Goal: Task Accomplishment & Management: Manage account settings

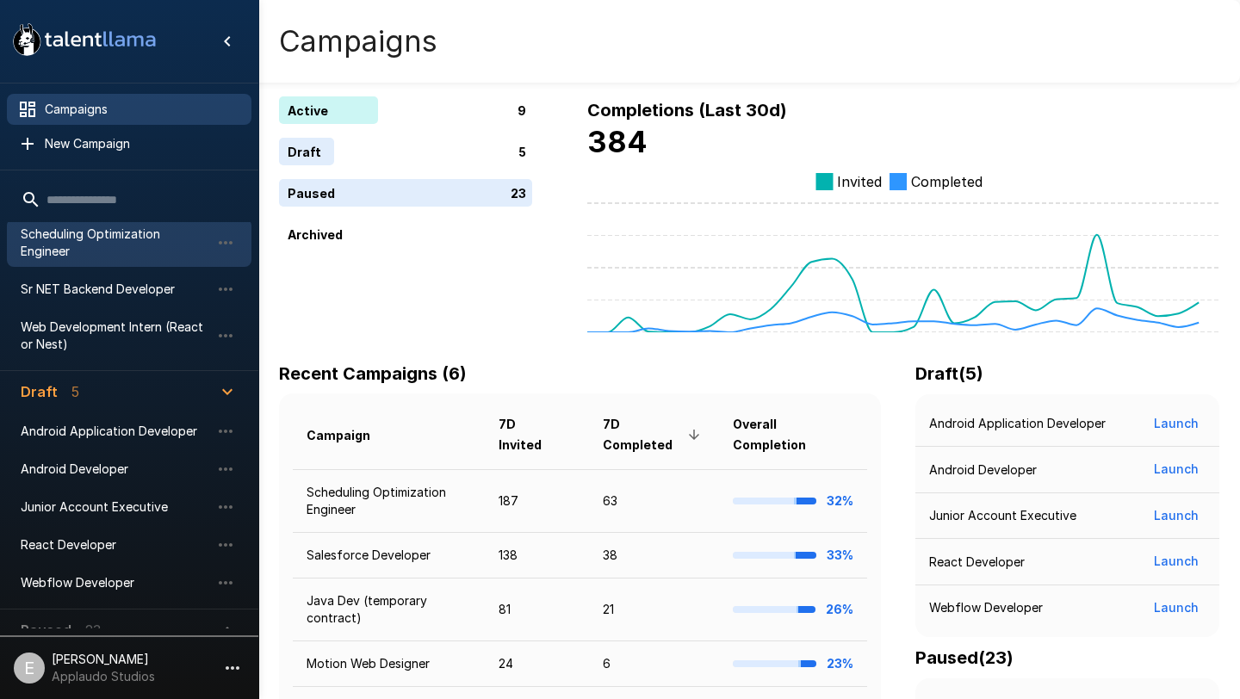
scroll to position [314, 0]
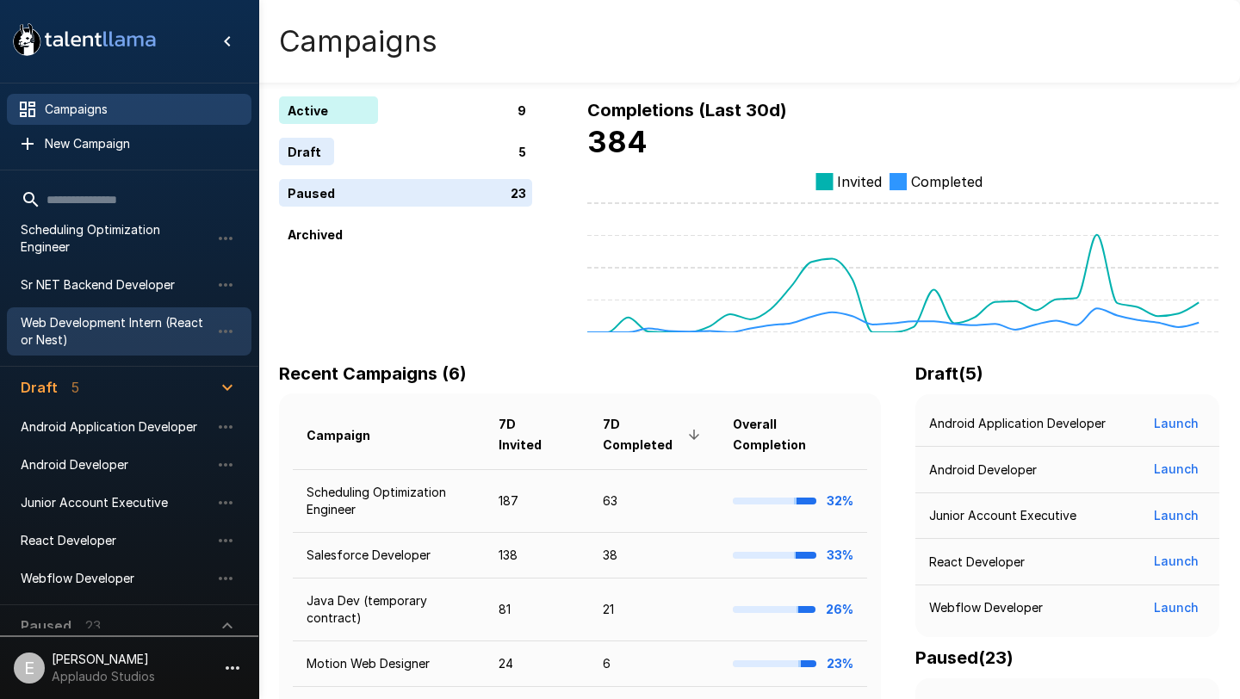
click at [167, 318] on span "Web Development Intern (React or Nest)" at bounding box center [115, 331] width 189 height 34
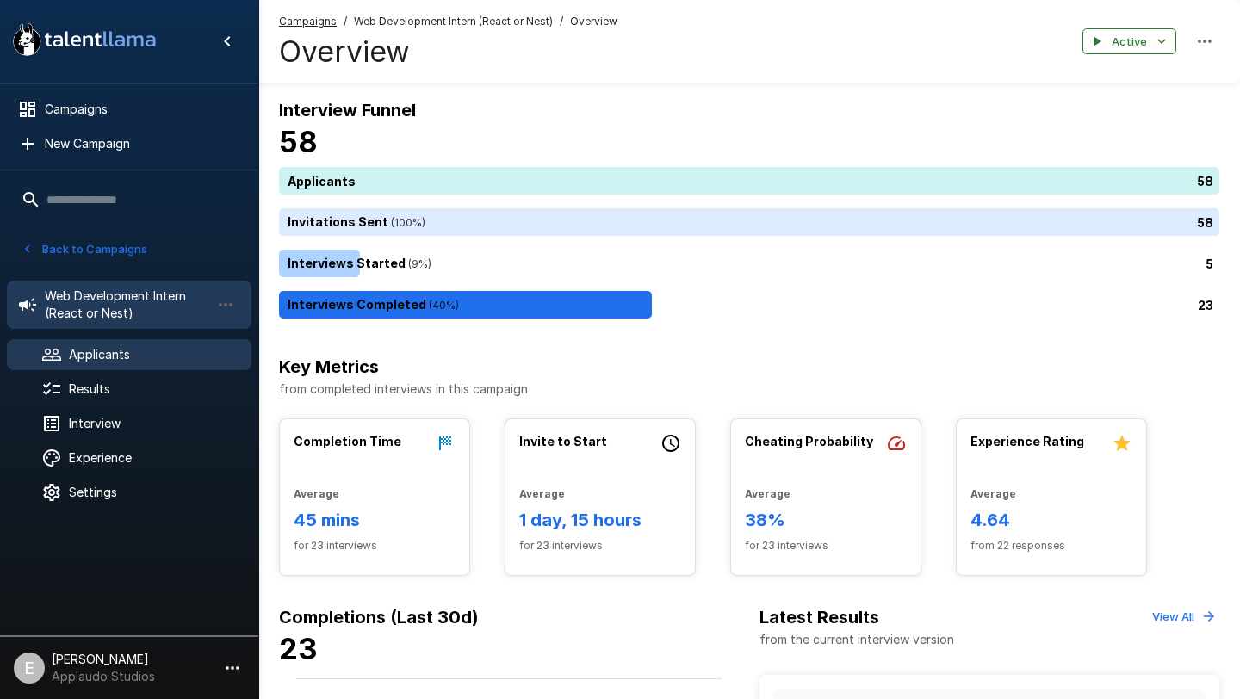
click at [126, 351] on span "Applicants" at bounding box center [153, 354] width 169 height 17
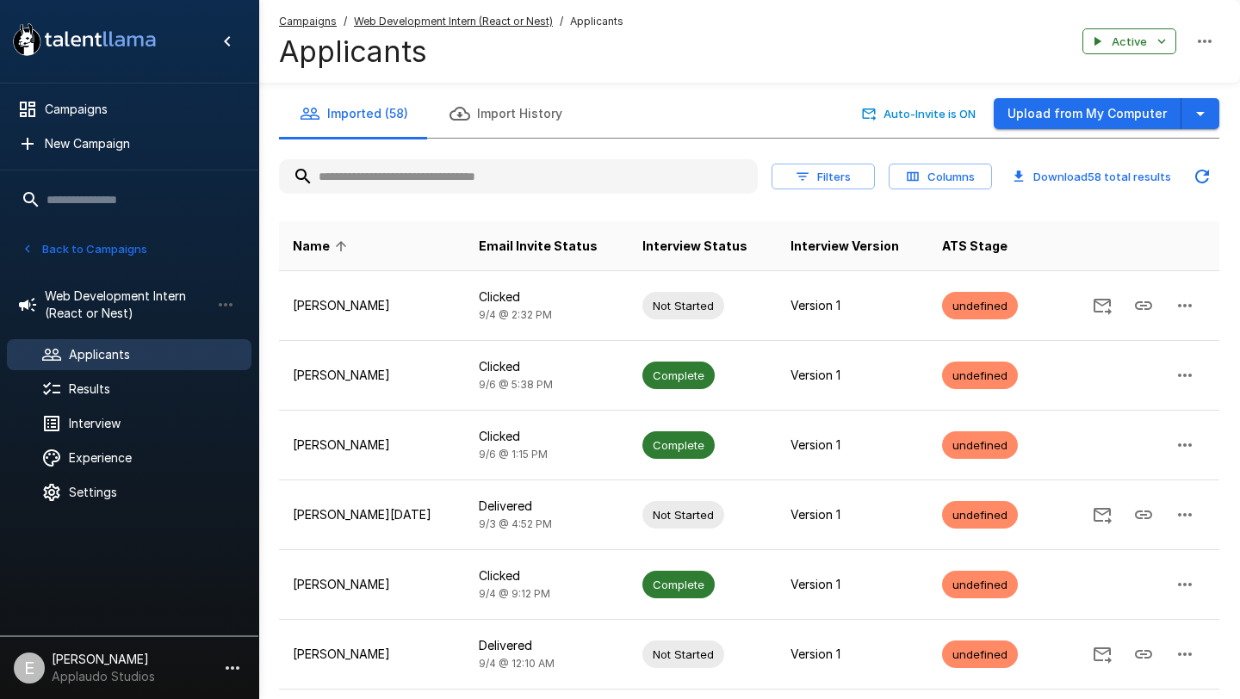
click at [446, 164] on input "text" at bounding box center [518, 176] width 479 height 31
click at [425, 174] on input "text" at bounding box center [518, 176] width 479 height 31
click at [394, 177] on input "text" at bounding box center [518, 176] width 479 height 31
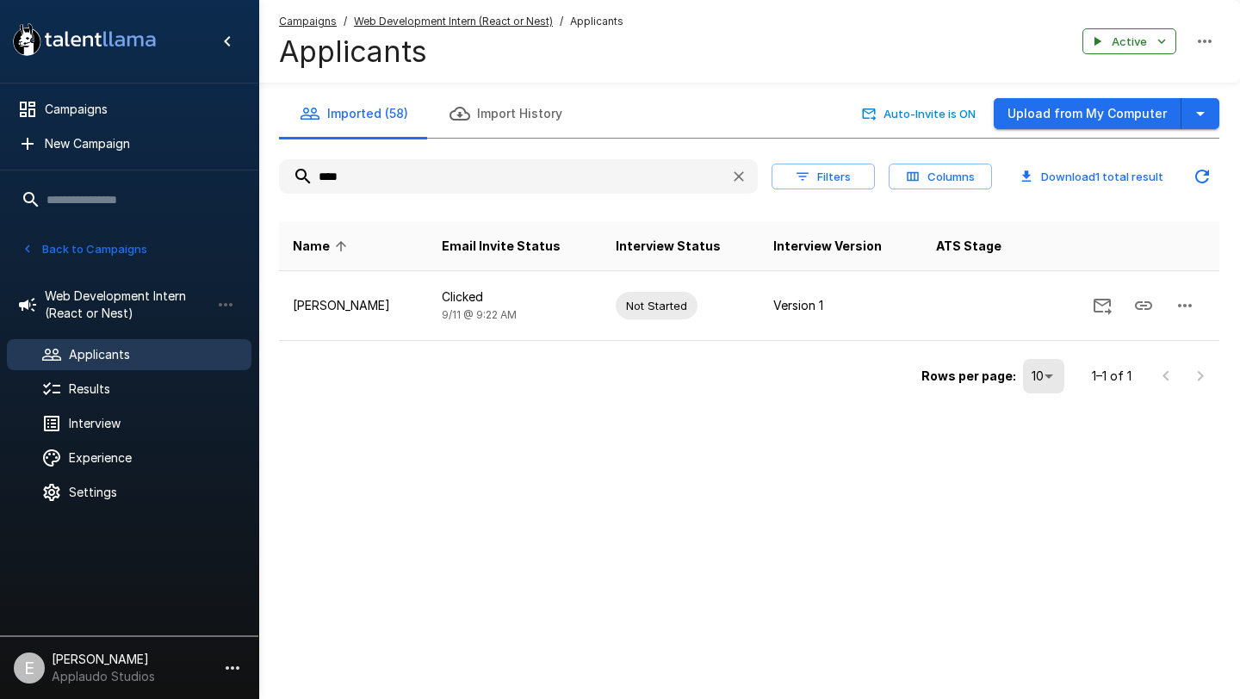
type input "****"
click at [354, 127] on button "Imported (58)" at bounding box center [354, 114] width 150 height 48
click at [744, 178] on icon "button" at bounding box center [738, 176] width 17 height 17
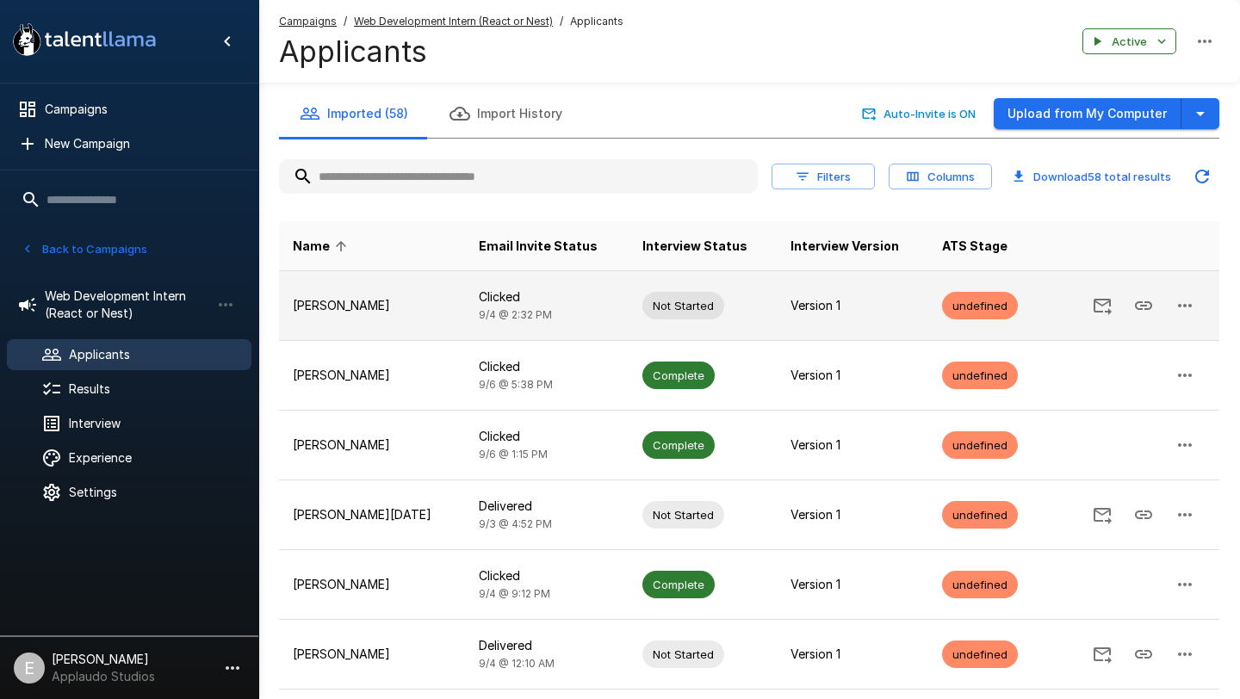
scroll to position [53, 0]
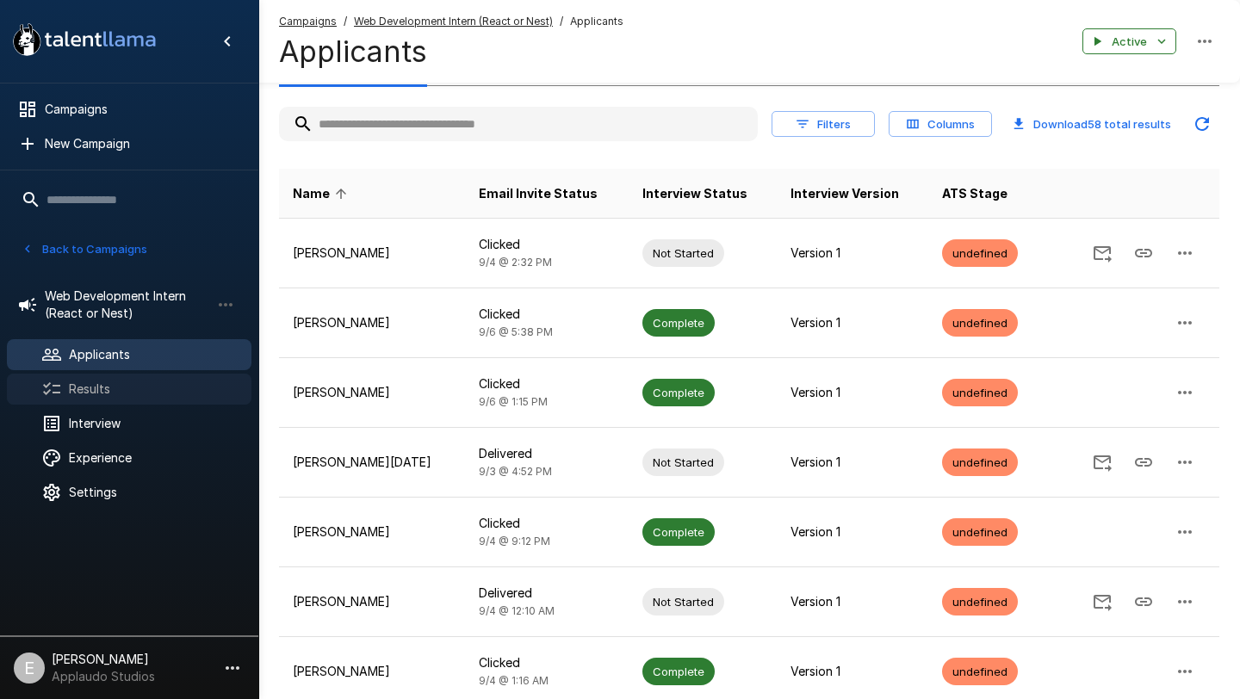
click at [119, 383] on span "Results" at bounding box center [153, 389] width 169 height 17
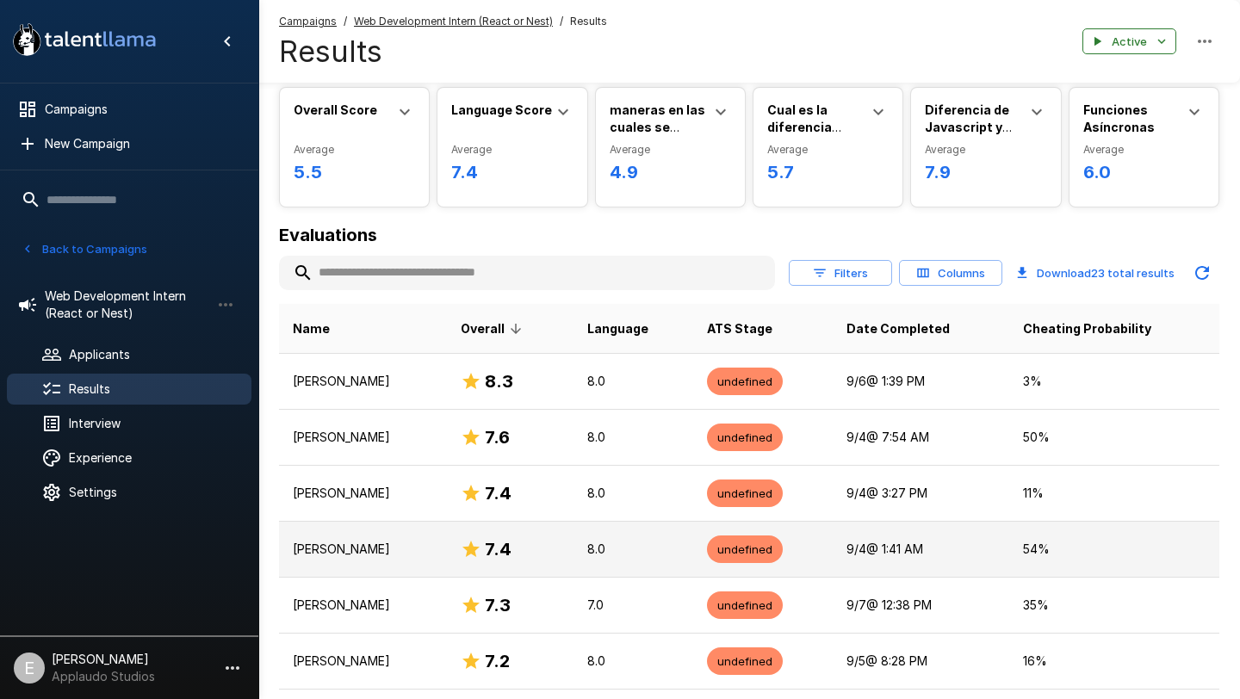
scroll to position [77, 0]
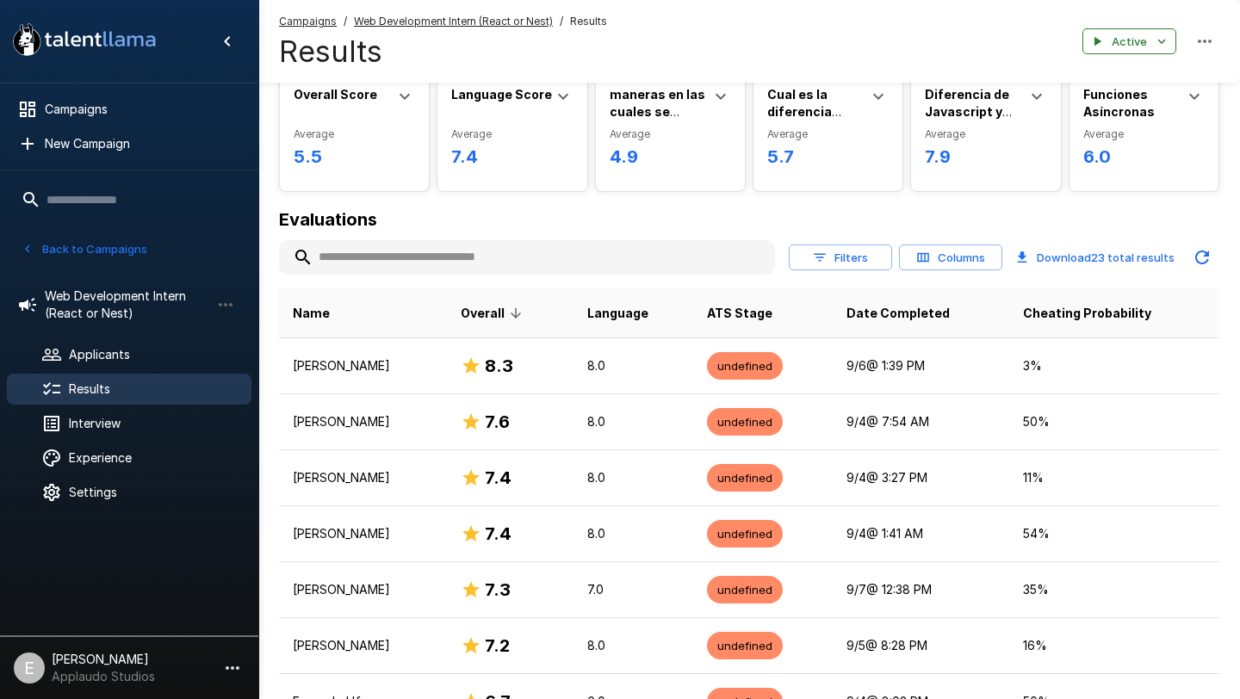
click at [524, 313] on icon at bounding box center [516, 314] width 16 height 16
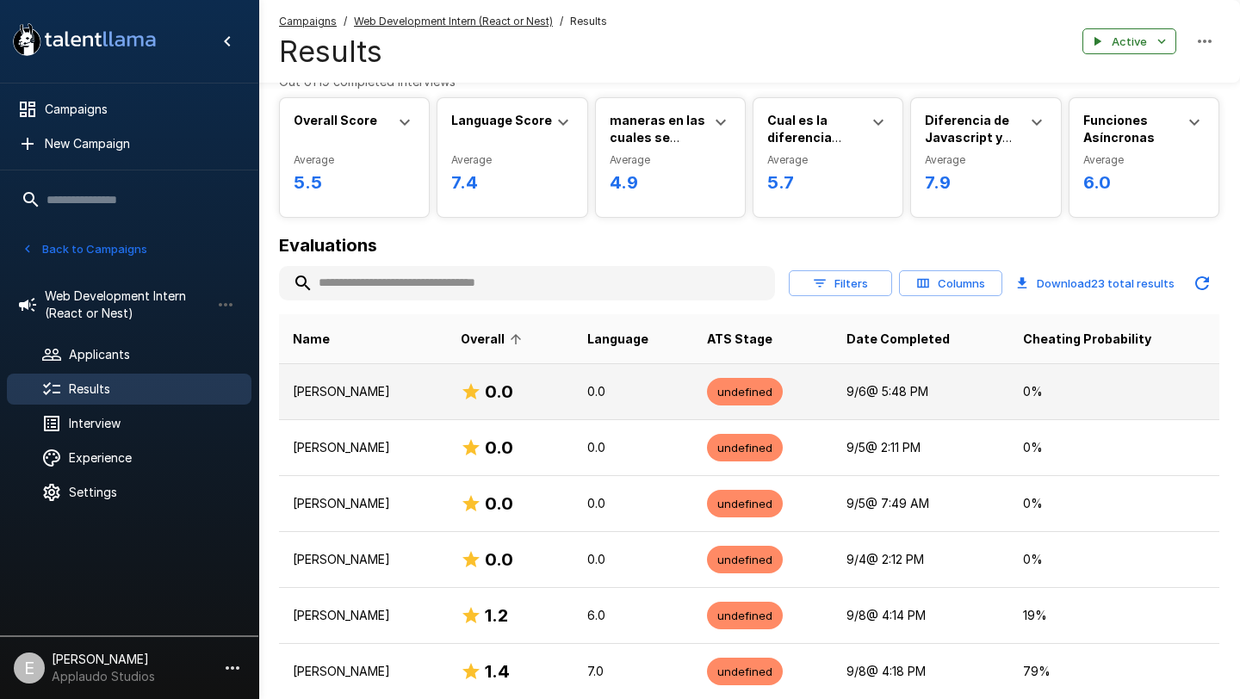
scroll to position [60, 0]
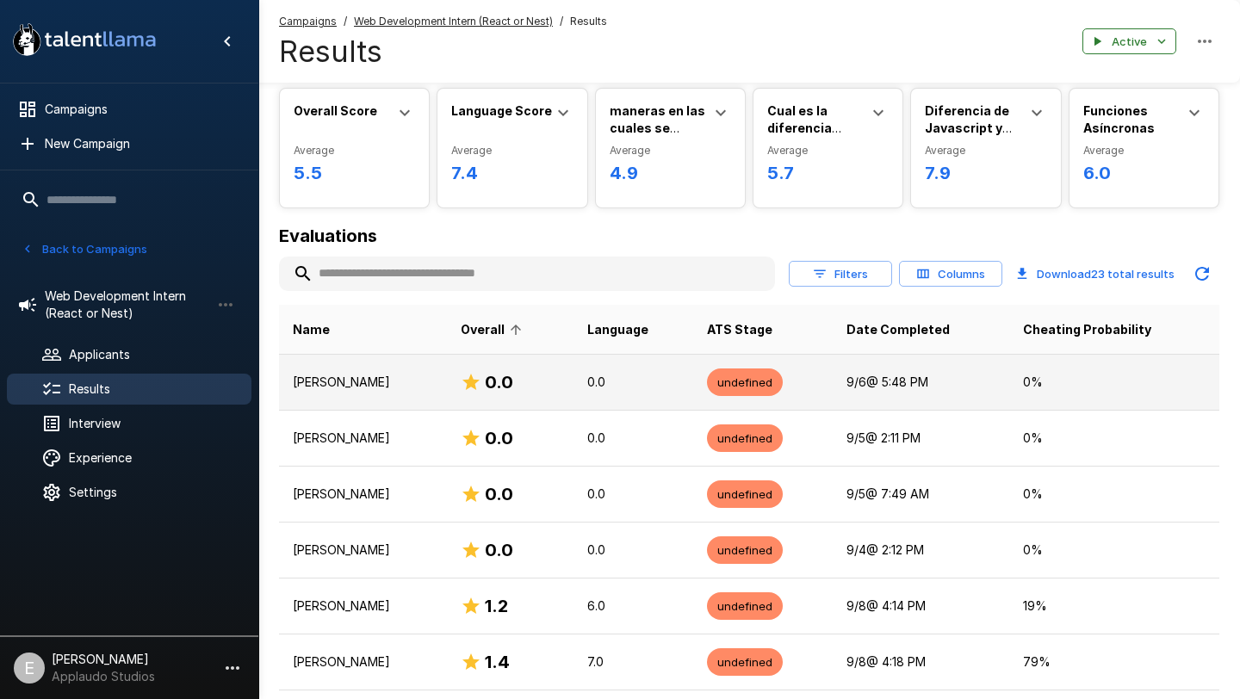
click at [371, 383] on p "[PERSON_NAME]" at bounding box center [363, 382] width 140 height 17
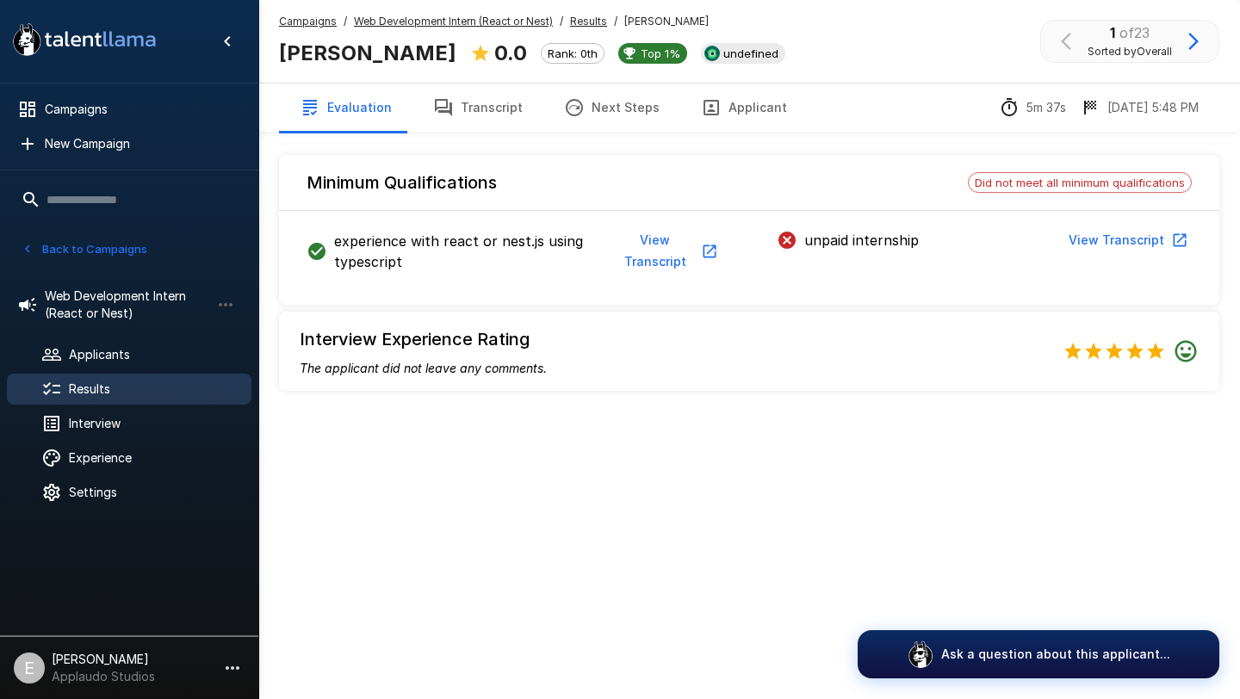
click at [580, 22] on u "Results" at bounding box center [588, 21] width 37 height 13
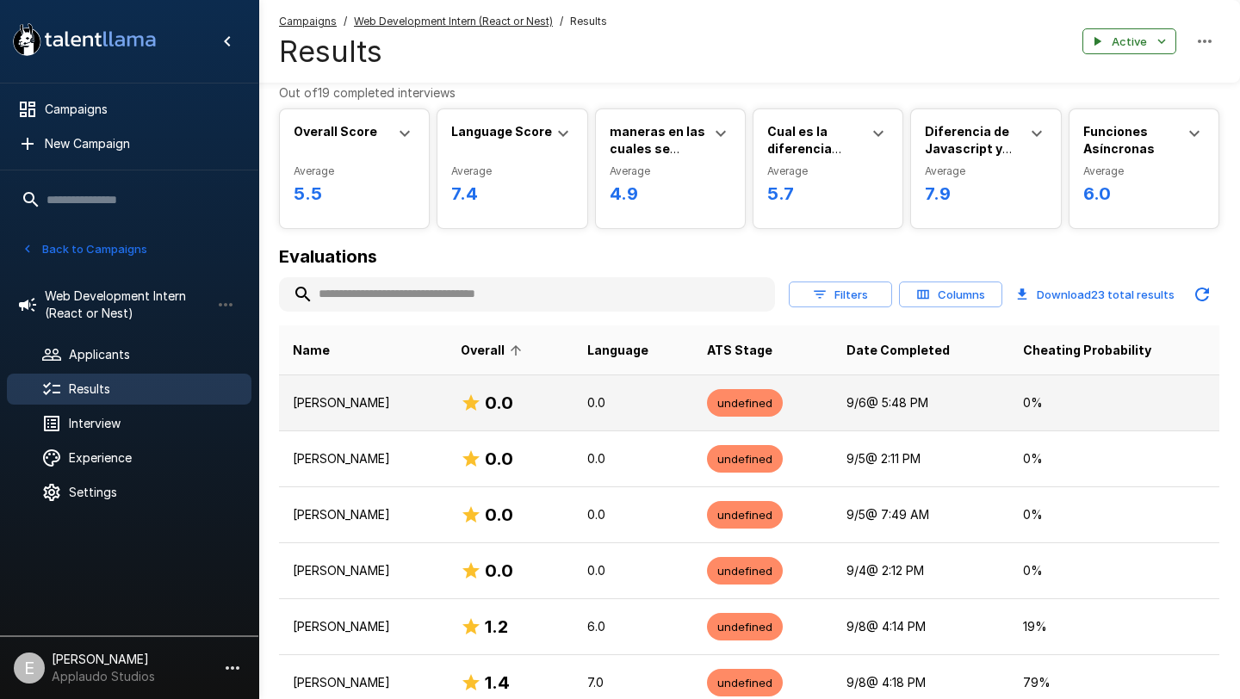
scroll to position [109, 0]
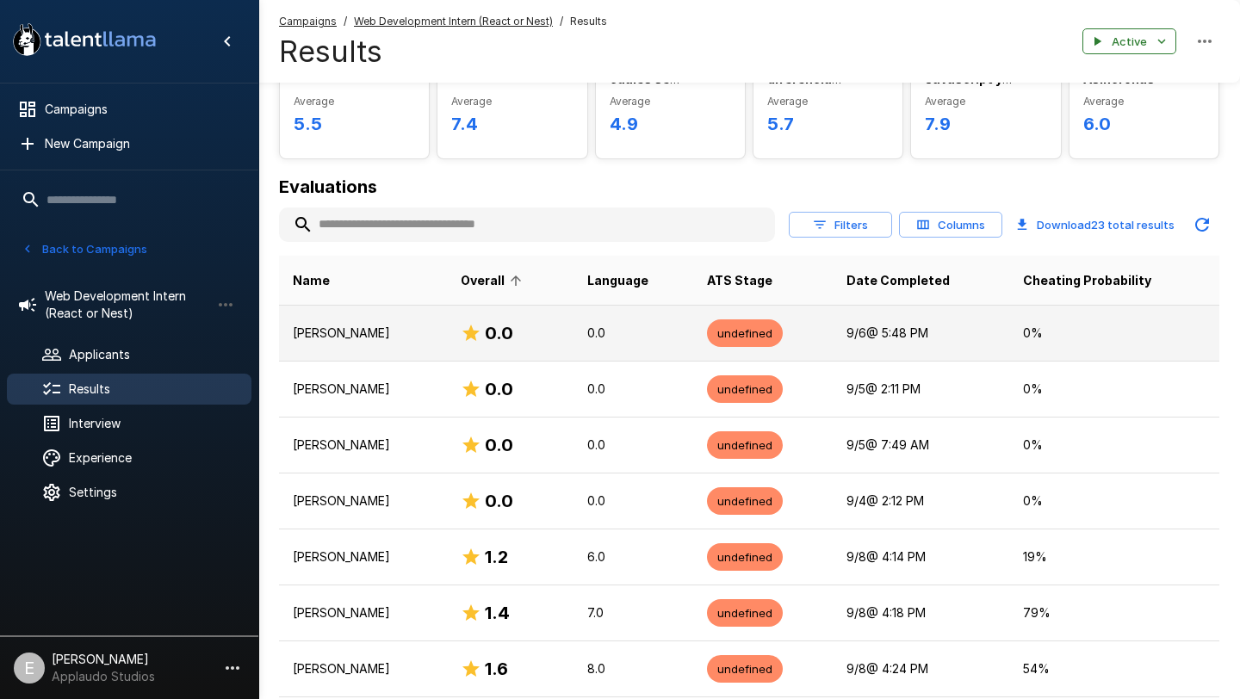
click at [385, 336] on p "[PERSON_NAME]" at bounding box center [363, 333] width 140 height 17
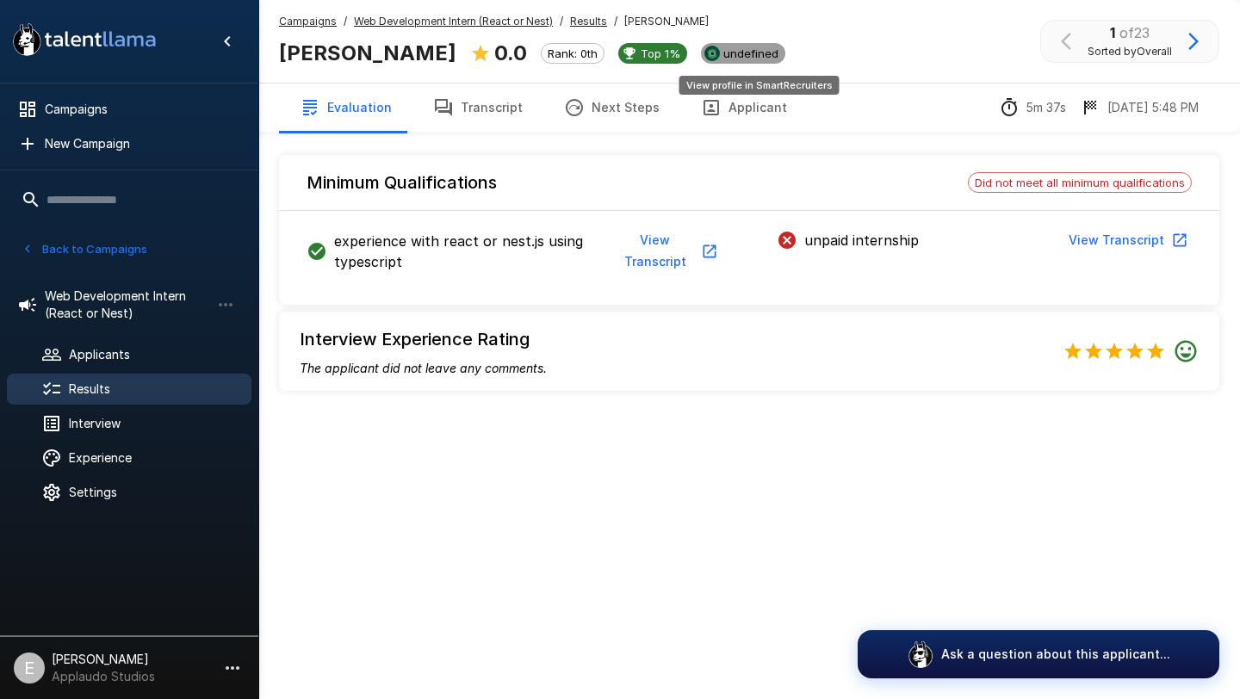
click at [783, 53] on span "undefined" at bounding box center [751, 54] width 69 height 14
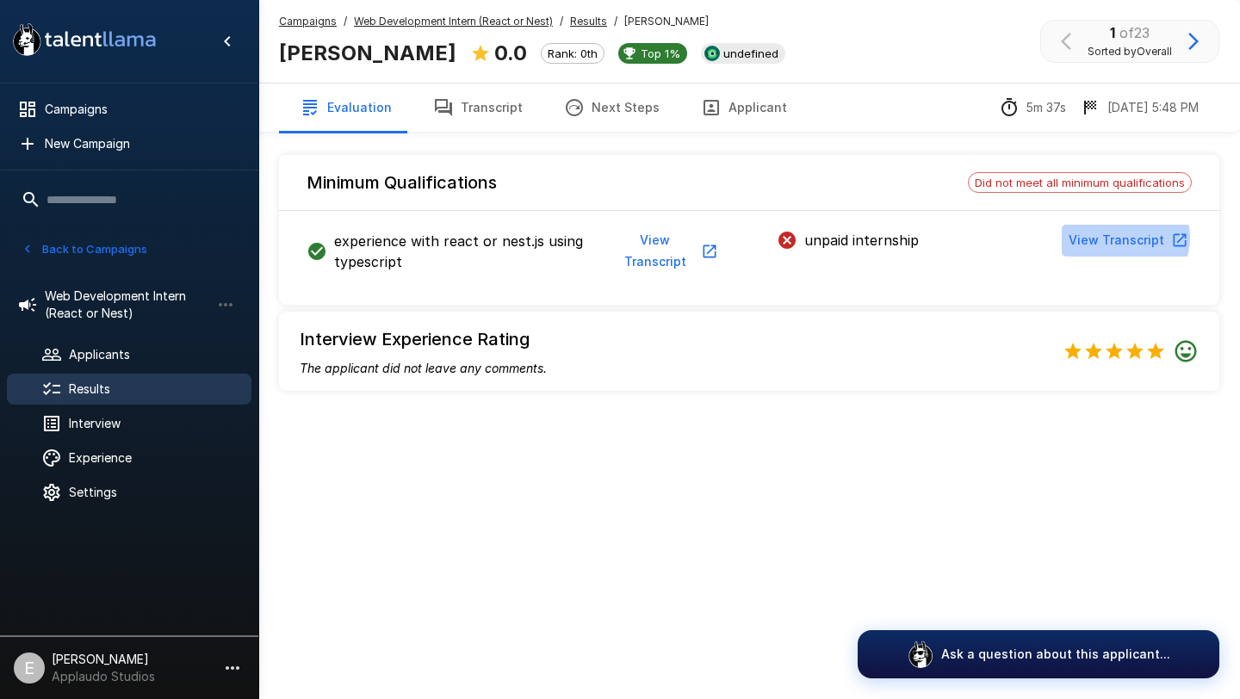
click at [1127, 238] on button "View Transcript" at bounding box center [1127, 241] width 130 height 32
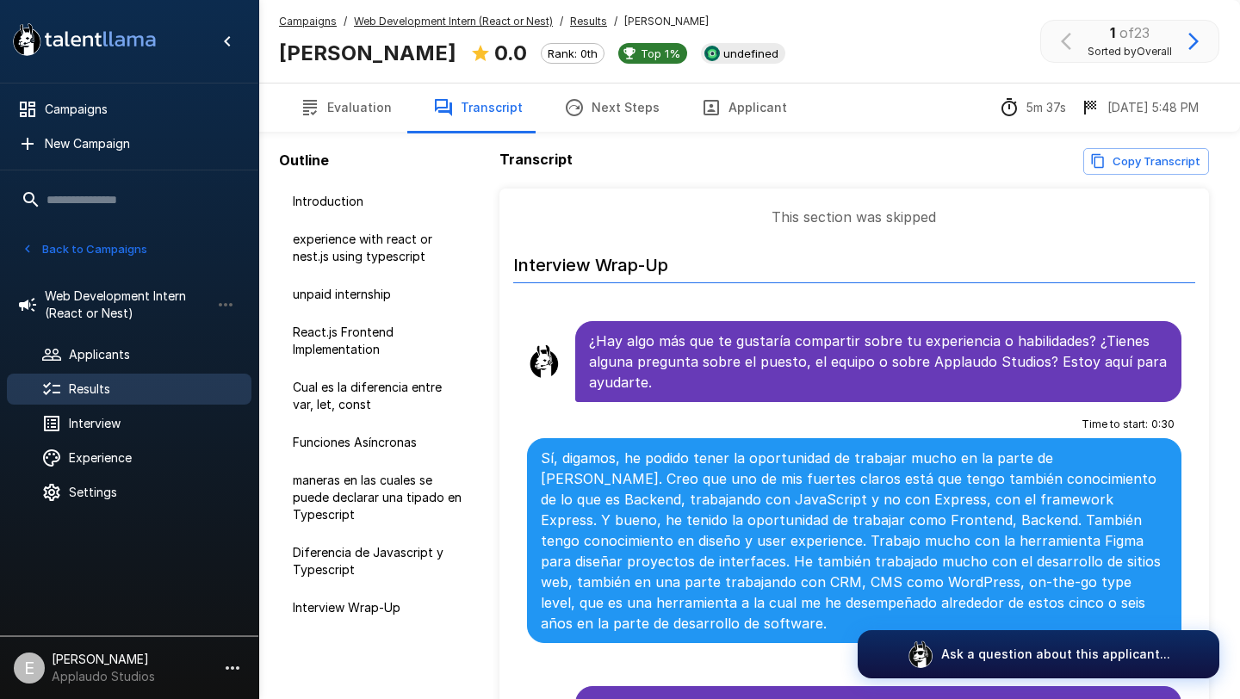
scroll to position [98, 0]
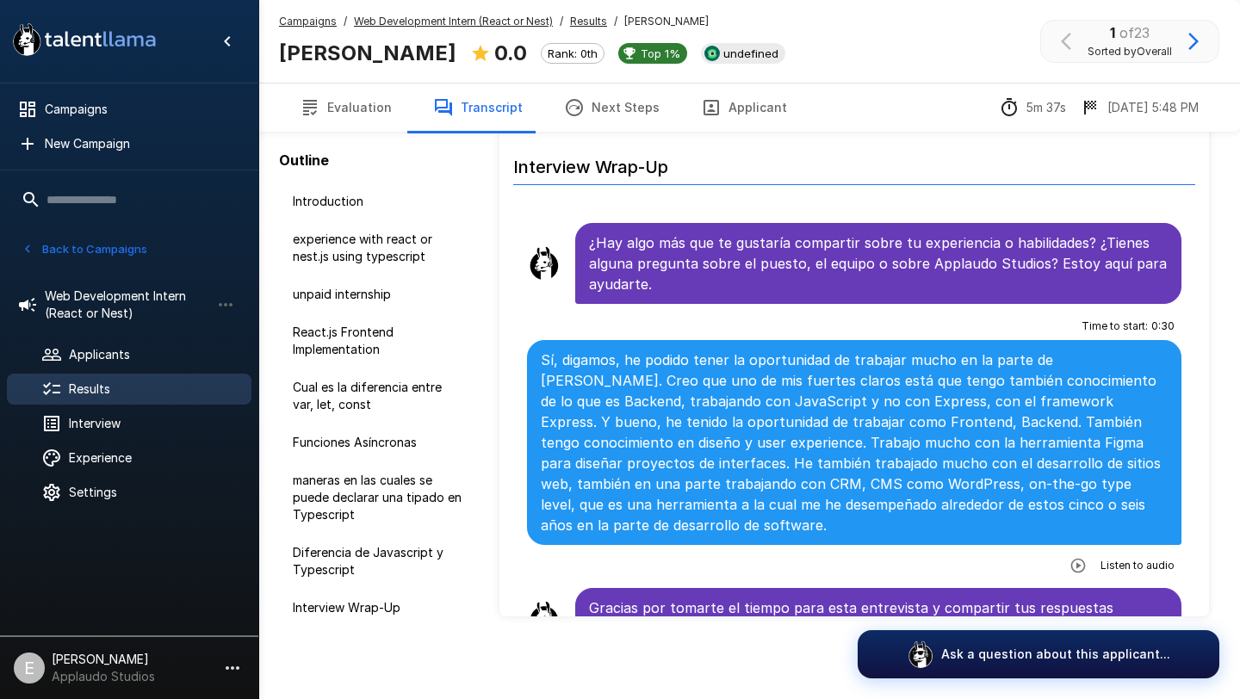
click at [593, 18] on u "Results" at bounding box center [588, 21] width 37 height 13
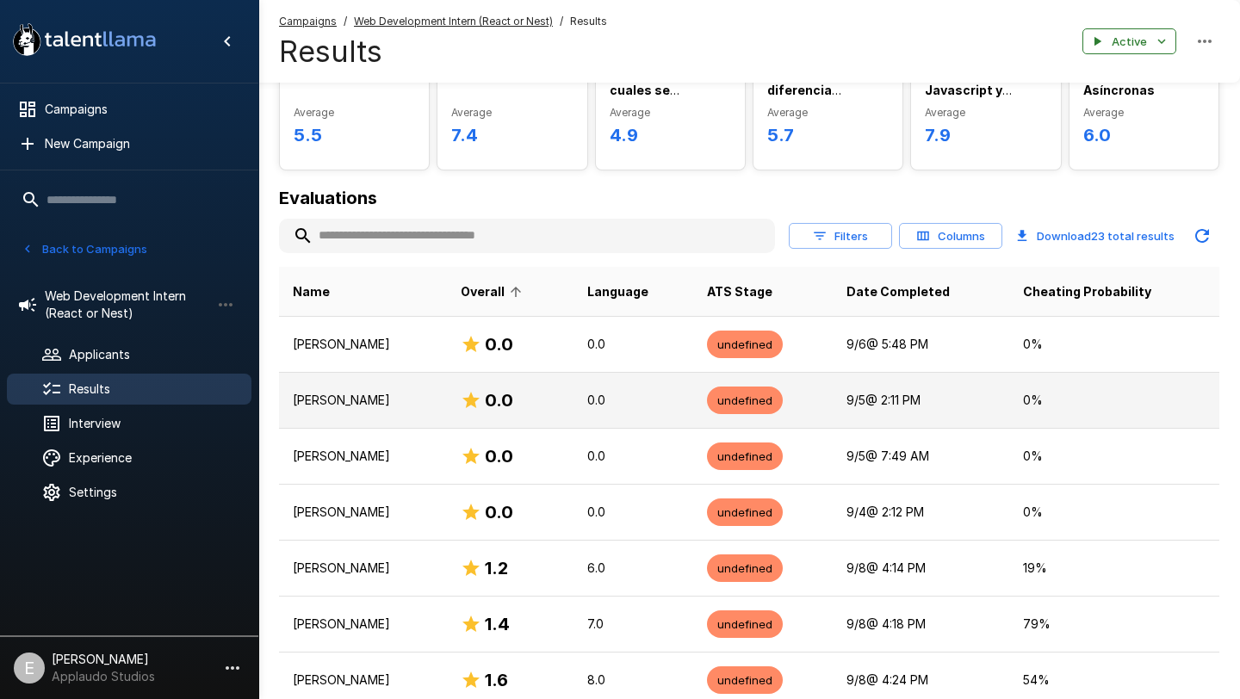
click at [341, 397] on p "[PERSON_NAME]" at bounding box center [363, 400] width 140 height 17
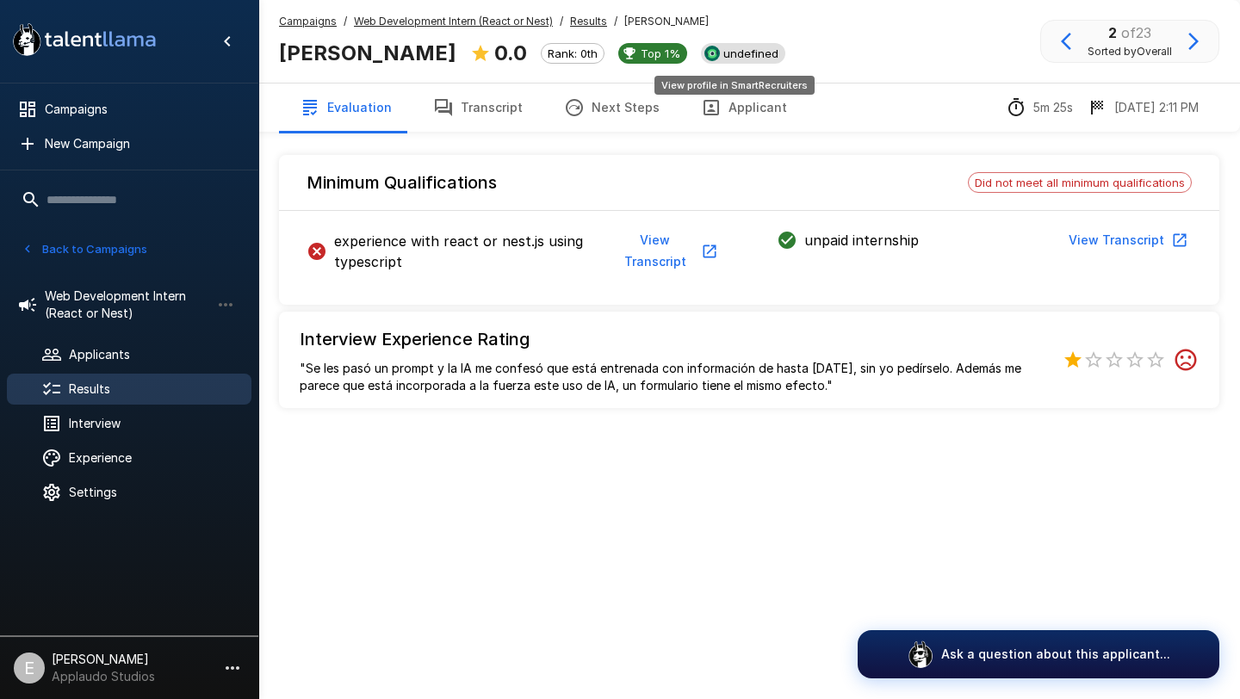
click at [756, 53] on span "undefined" at bounding box center [751, 54] width 69 height 14
click at [1201, 39] on icon "button" at bounding box center [1193, 41] width 21 height 21
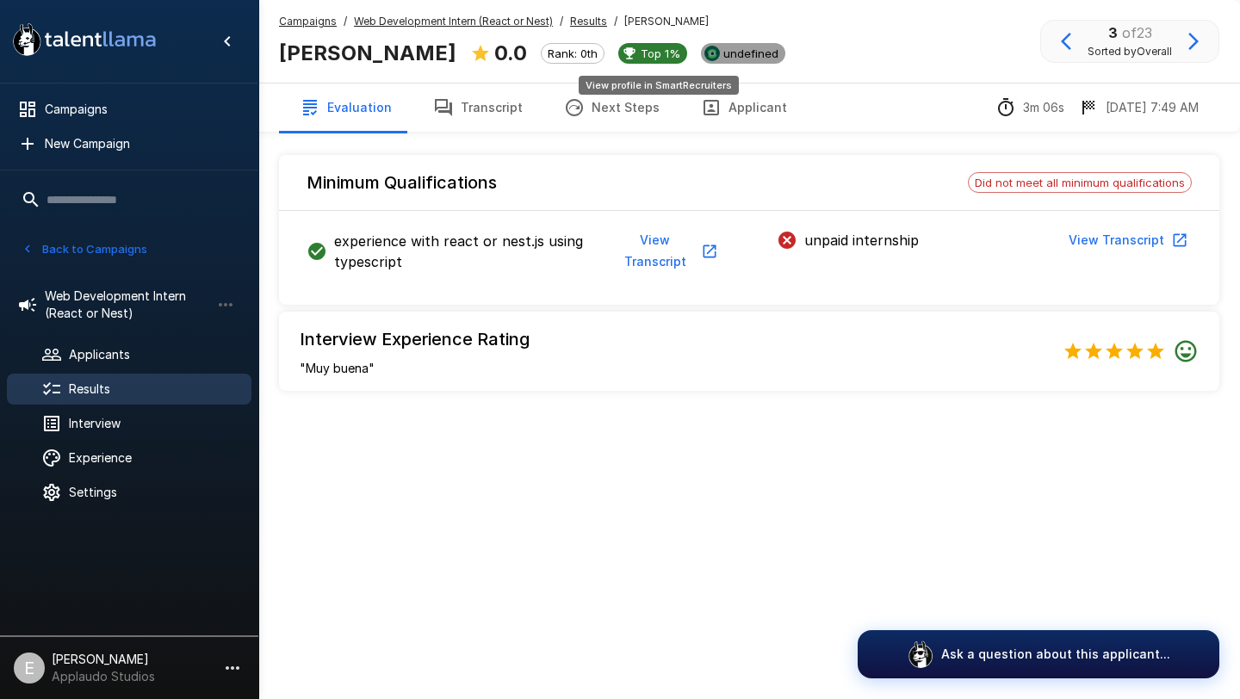
click at [717, 51] on span "undefined" at bounding box center [751, 54] width 69 height 14
click at [1200, 47] on icon "button" at bounding box center [1193, 41] width 21 height 21
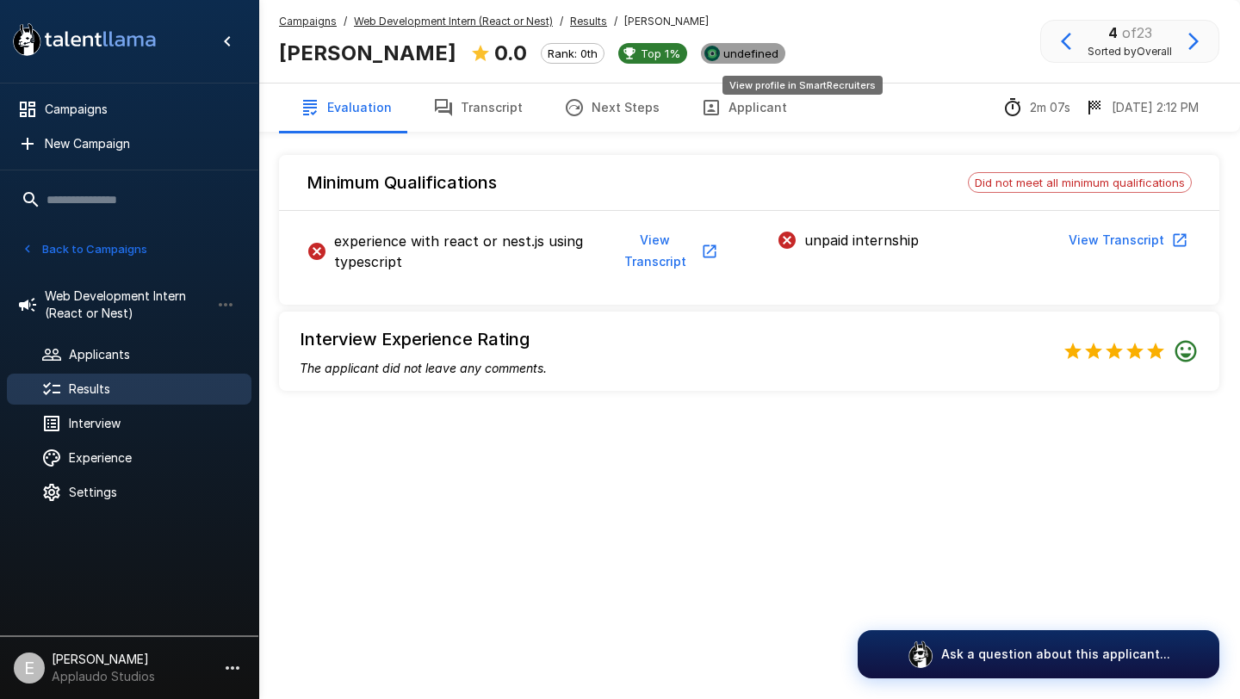
click at [785, 57] on span "undefined" at bounding box center [751, 54] width 69 height 14
click at [785, 51] on span "undefined" at bounding box center [751, 54] width 69 height 14
click at [1193, 50] on icon "button" at bounding box center [1193, 41] width 21 height 21
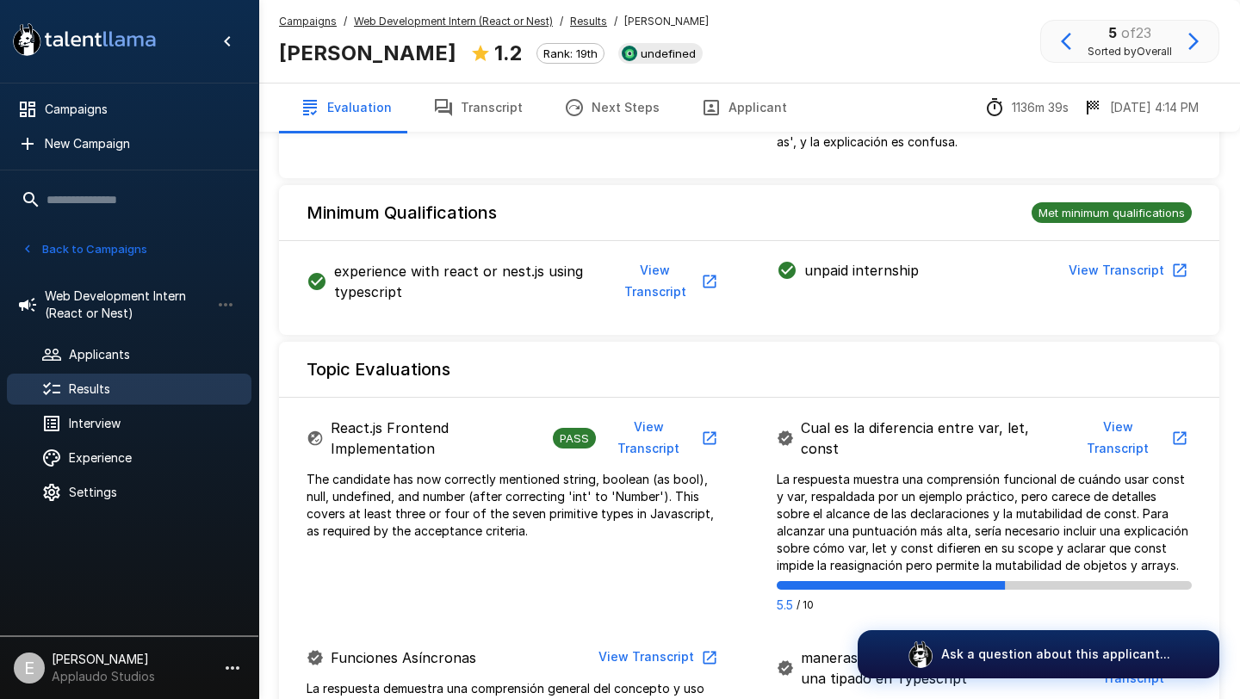
scroll to position [27, 0]
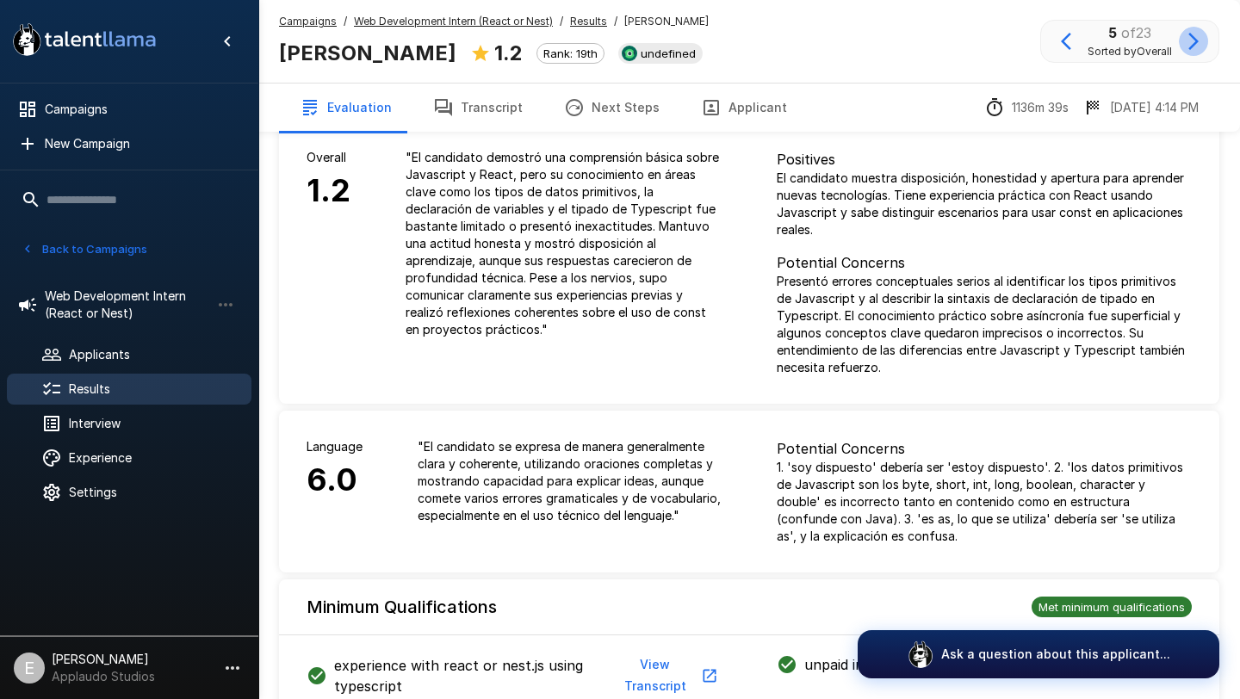
click at [1196, 47] on icon "button" at bounding box center [1193, 41] width 21 height 21
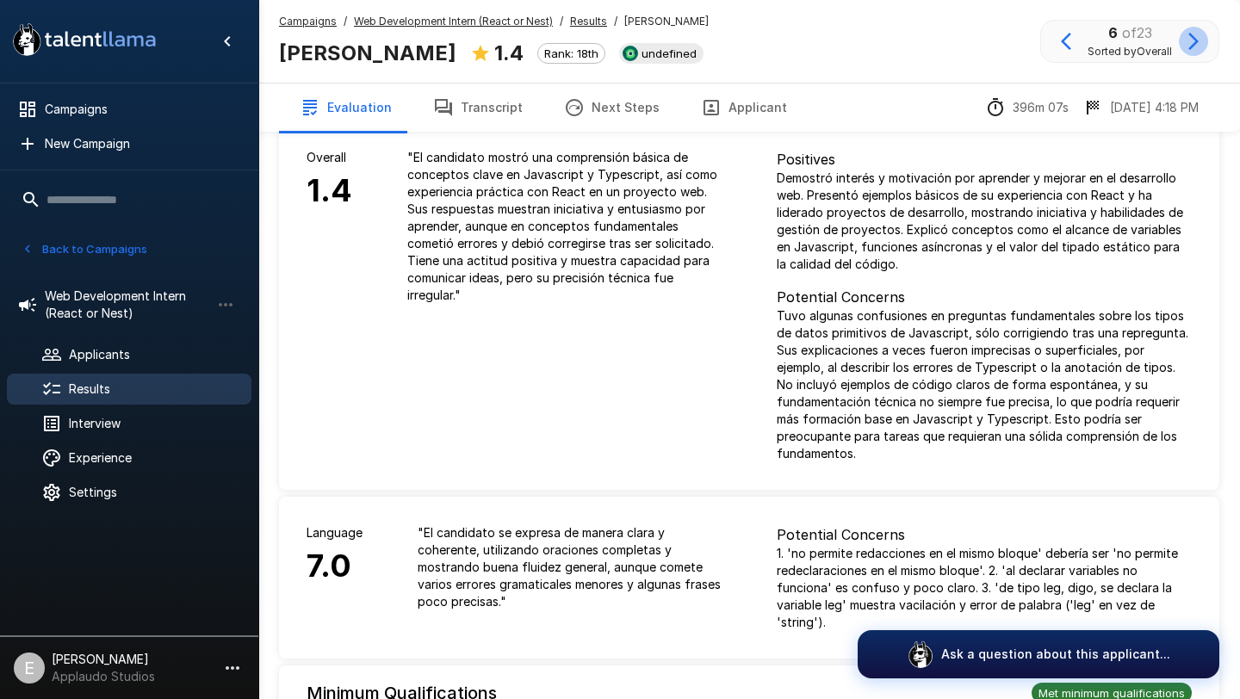
click at [1196, 47] on icon "button" at bounding box center [1193, 41] width 21 height 21
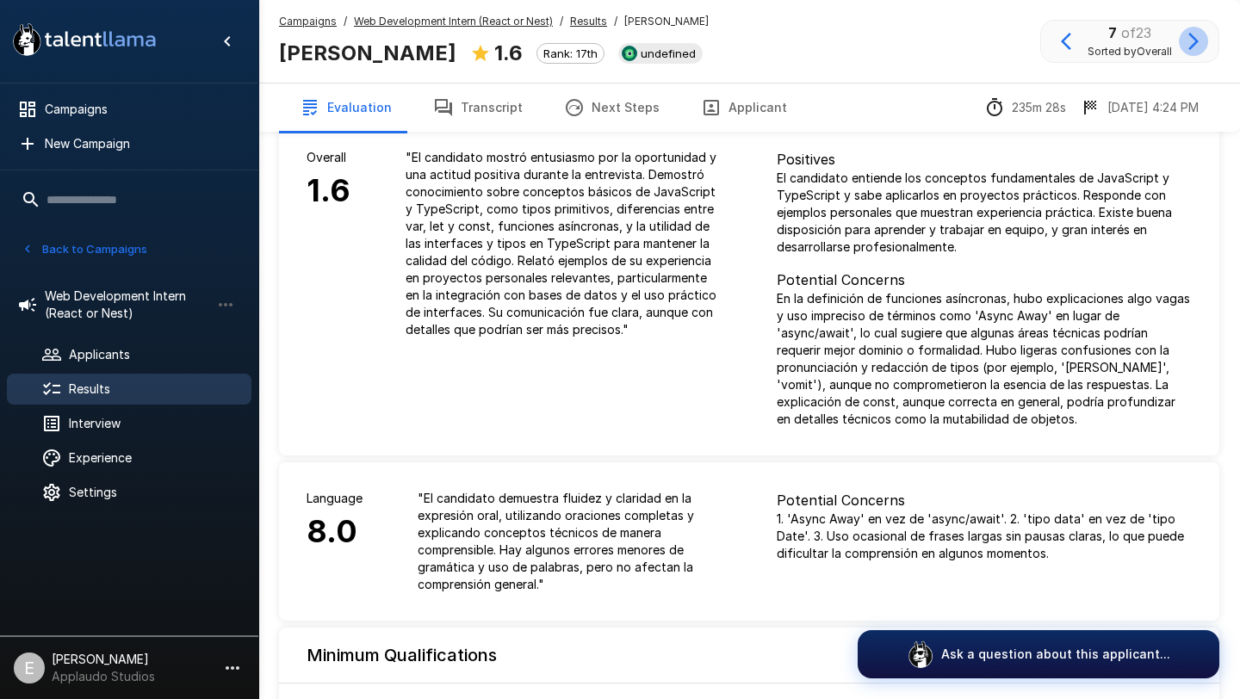
click at [1196, 47] on icon "button" at bounding box center [1193, 41] width 21 height 21
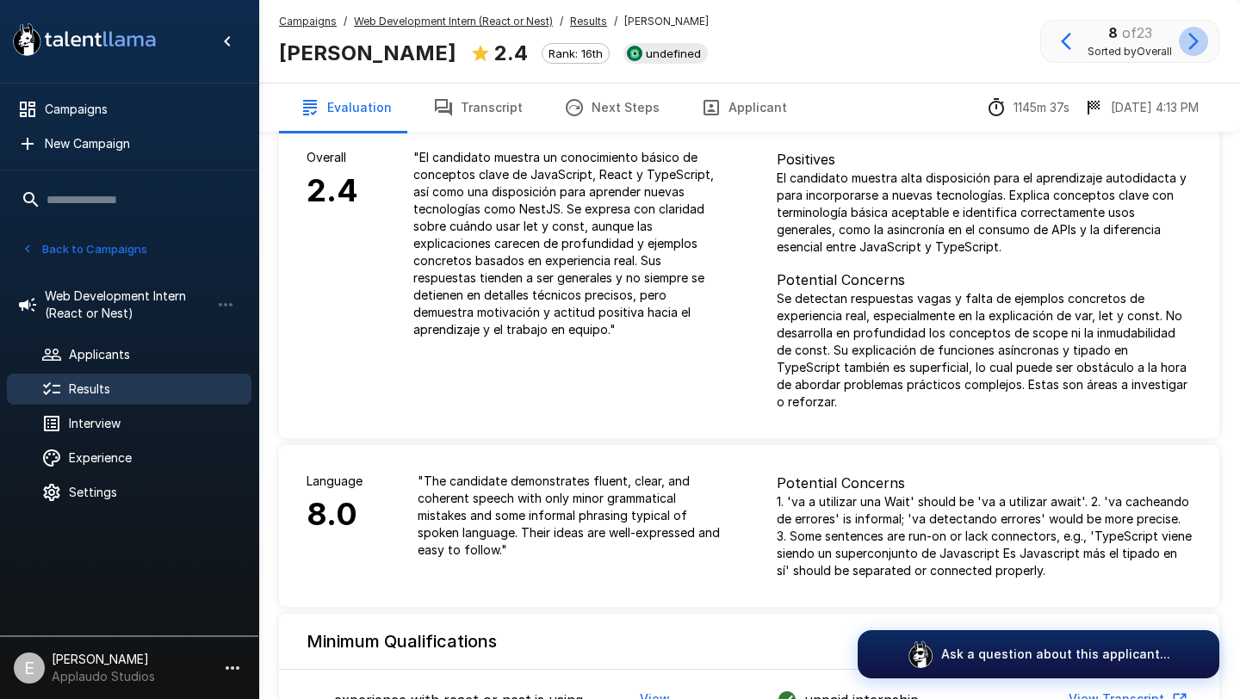
click at [1196, 47] on icon "button" at bounding box center [1193, 41] width 21 height 21
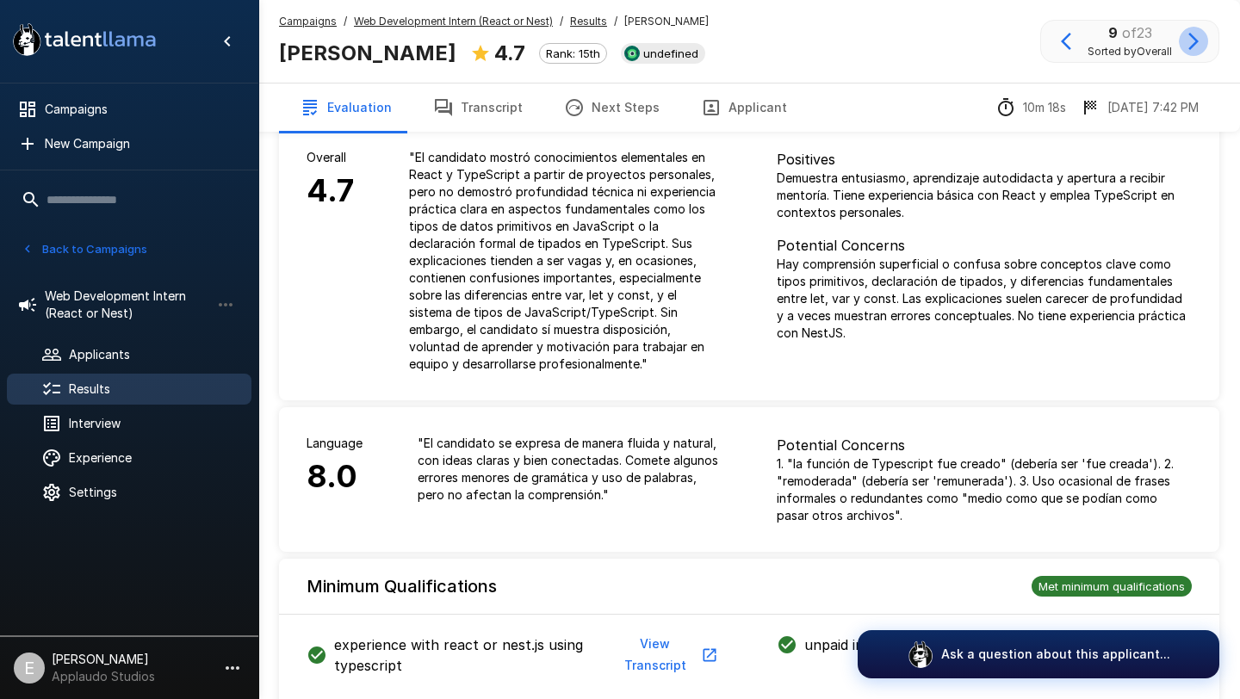
click at [1196, 47] on icon "button" at bounding box center [1193, 41] width 21 height 21
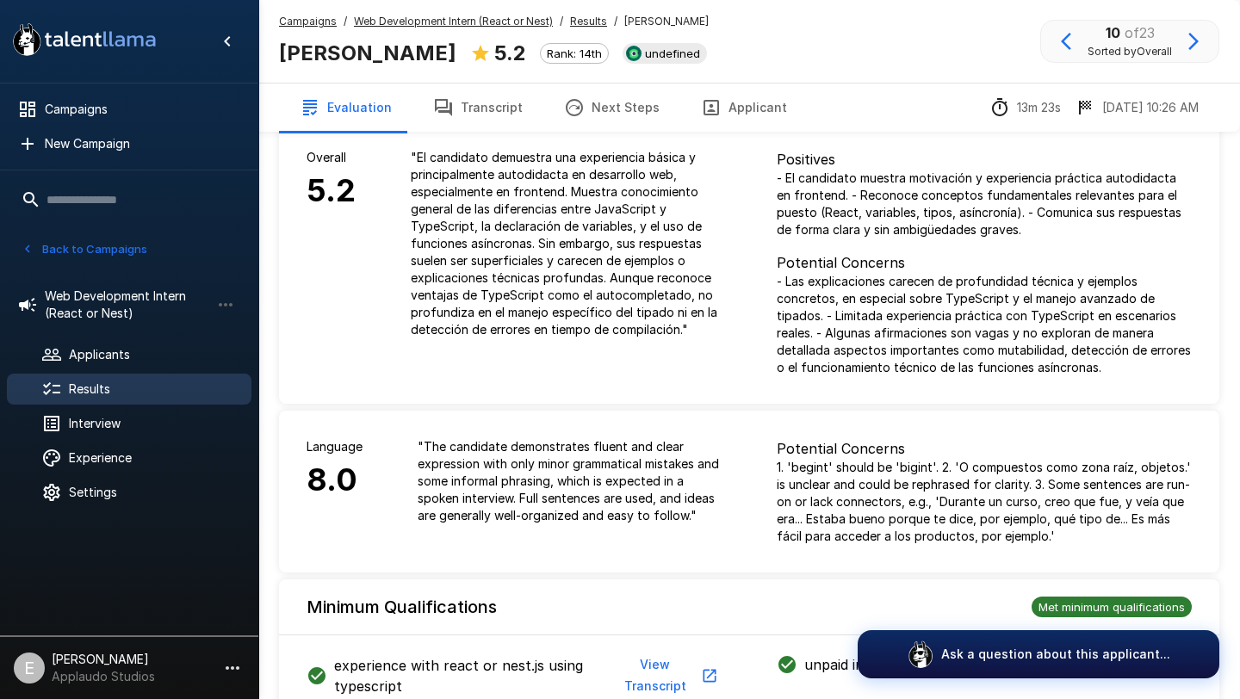
click at [1196, 47] on icon "button" at bounding box center [1193, 41] width 21 height 21
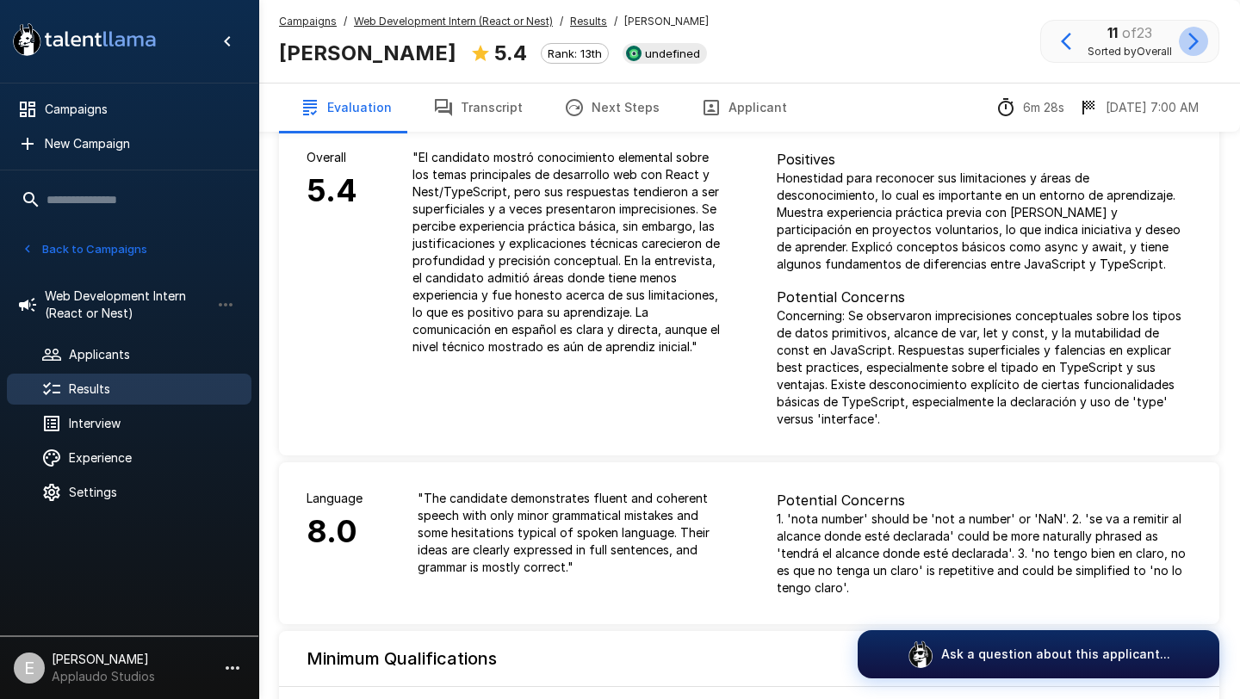
click at [1196, 47] on icon "button" at bounding box center [1193, 41] width 21 height 21
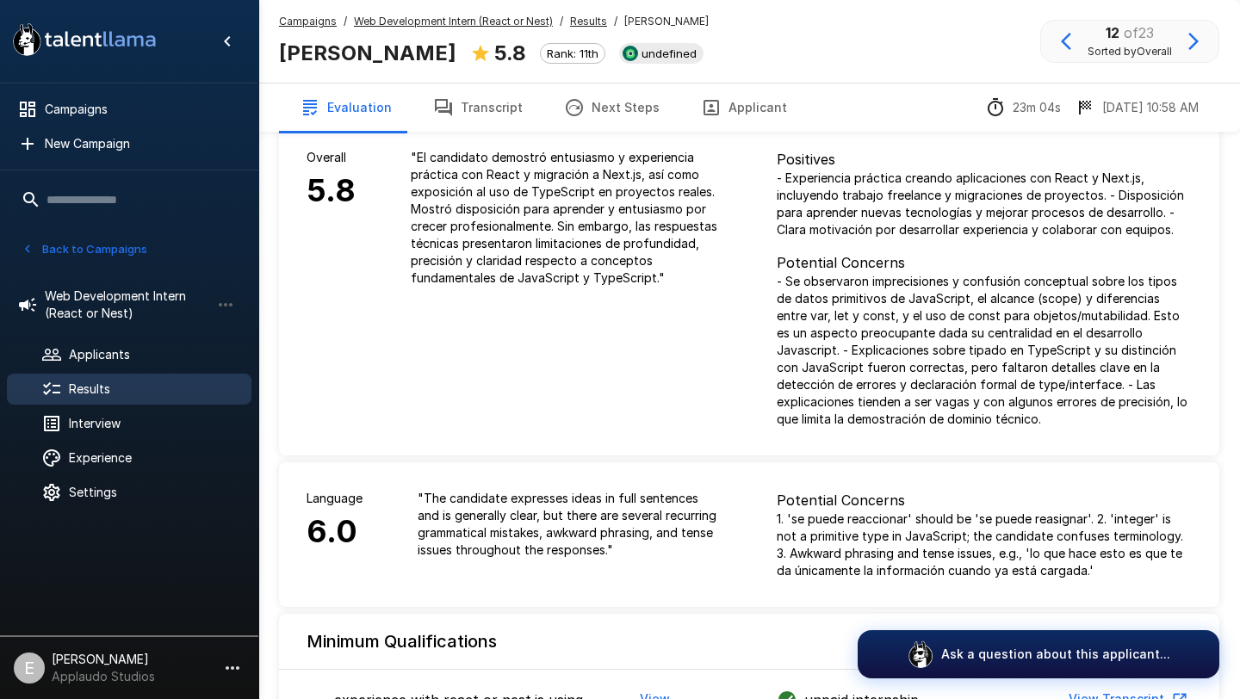
click at [1196, 47] on icon "button" at bounding box center [1193, 41] width 21 height 21
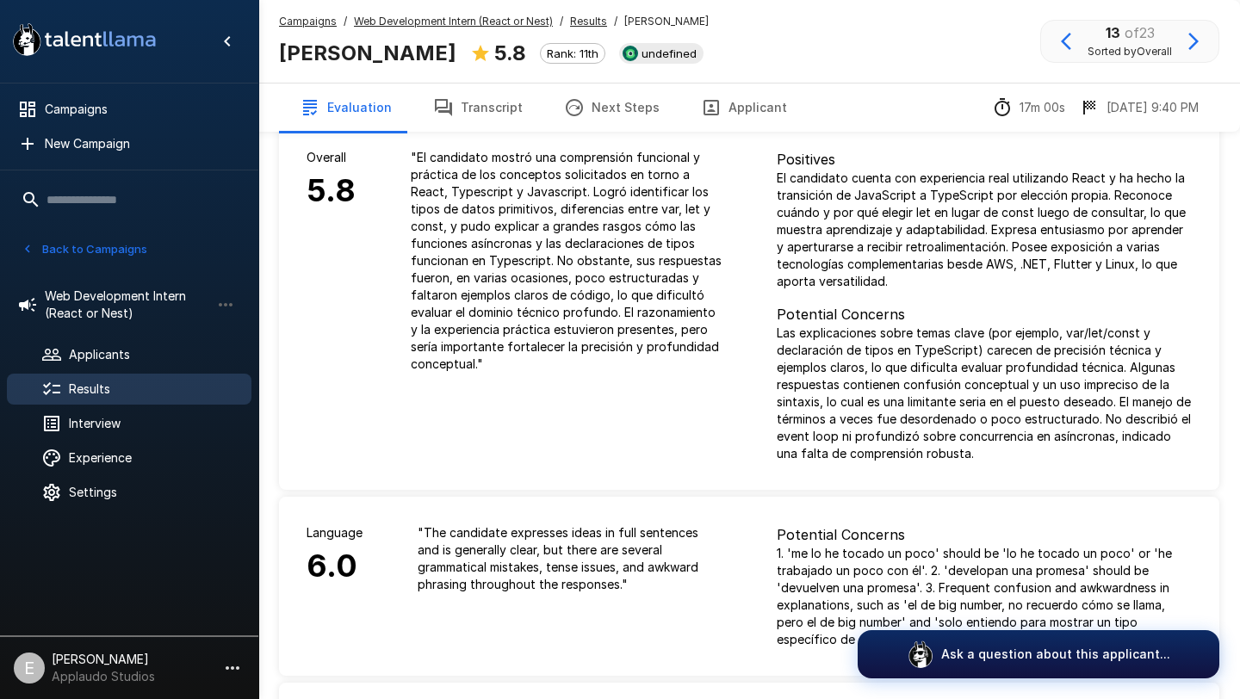
click at [1196, 47] on icon "button" at bounding box center [1193, 41] width 21 height 21
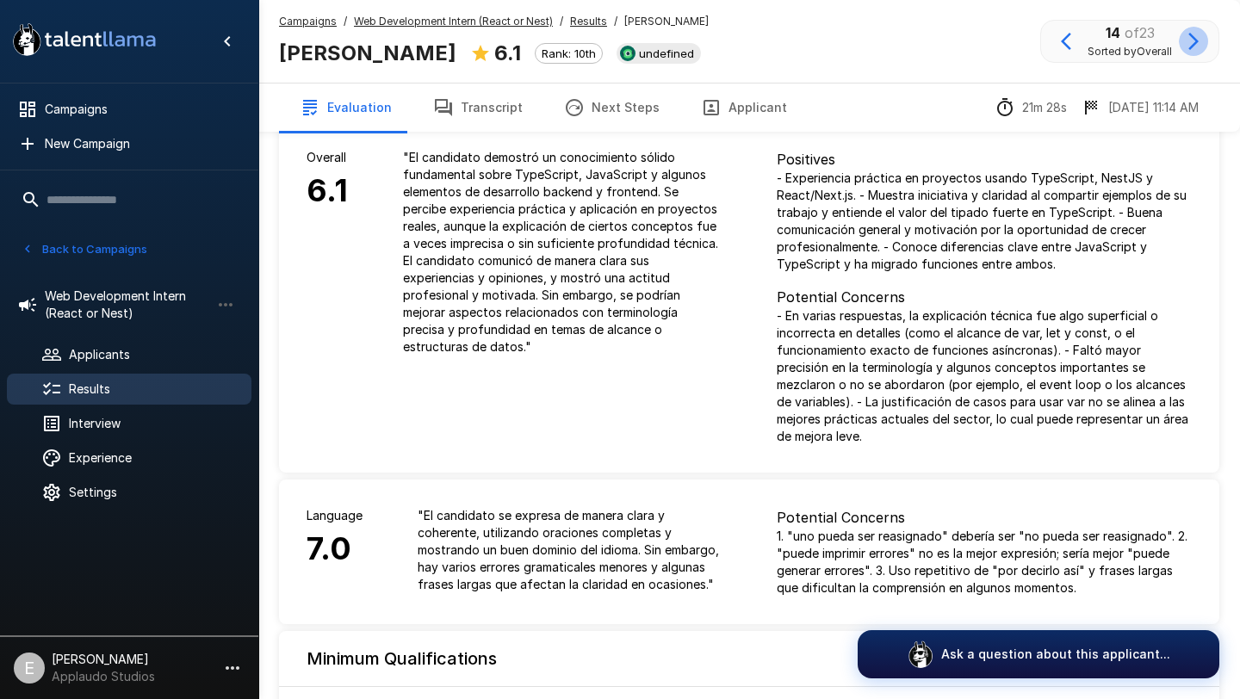
click at [1196, 47] on icon "button" at bounding box center [1193, 41] width 21 height 21
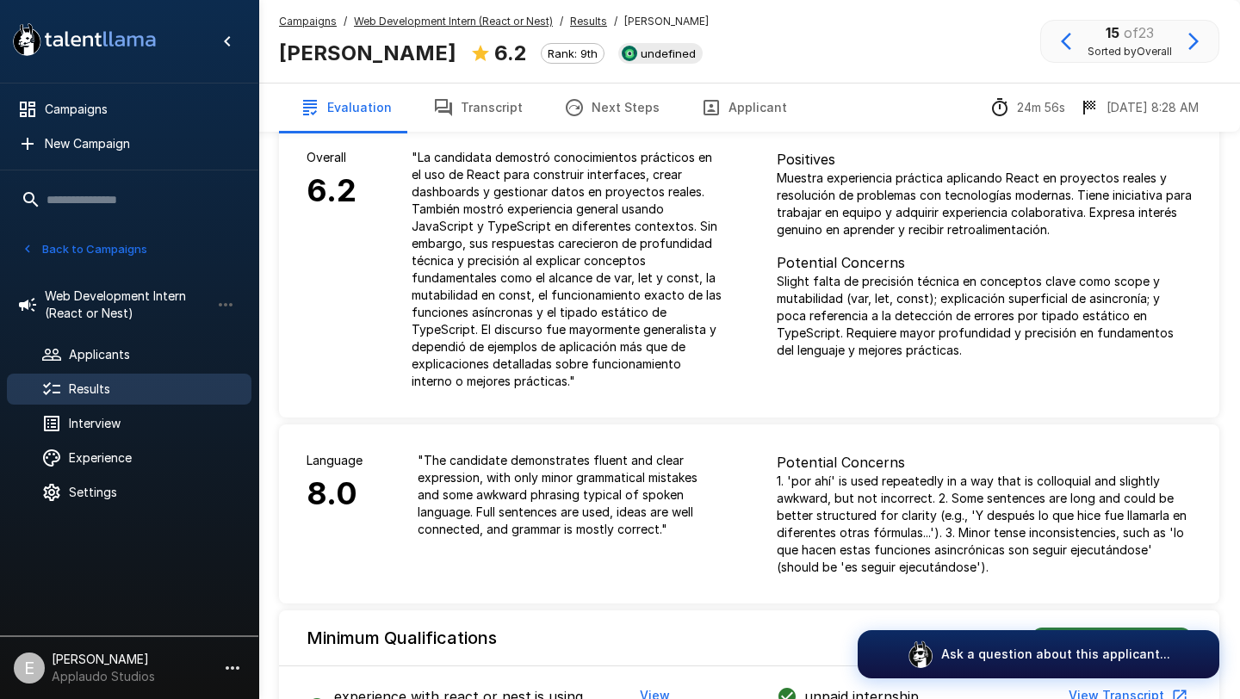
click at [1196, 47] on icon "button" at bounding box center [1193, 41] width 21 height 21
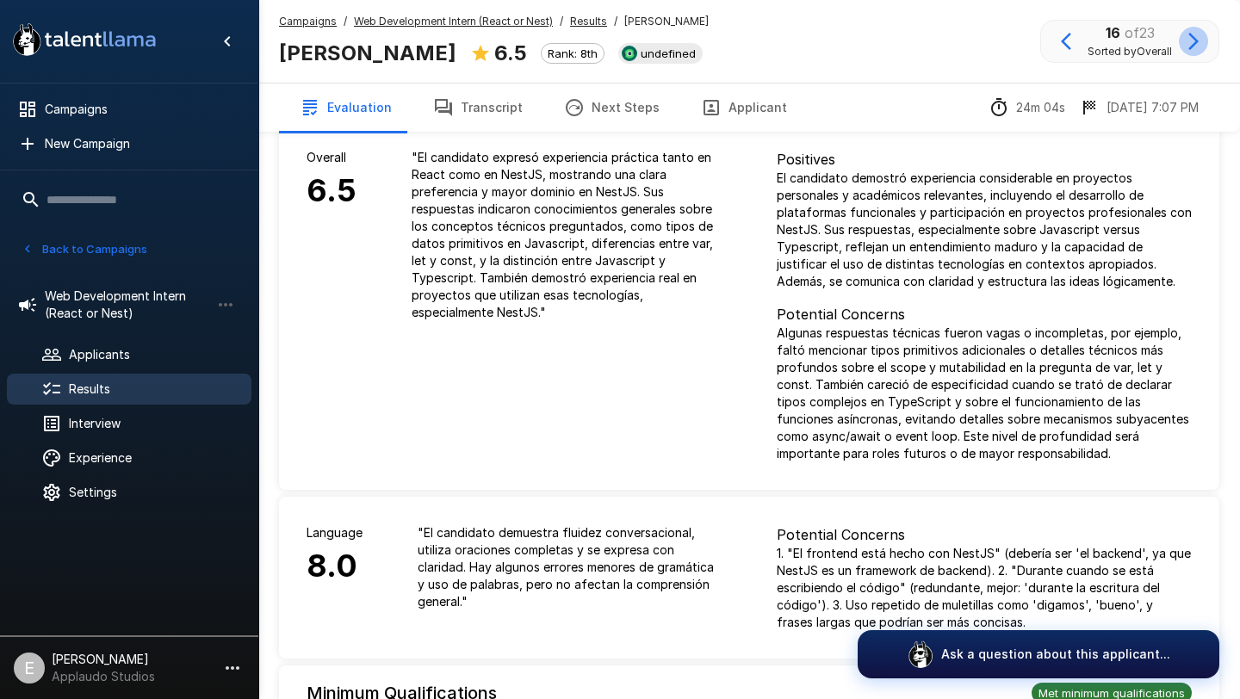
click at [1196, 47] on icon "button" at bounding box center [1193, 41] width 21 height 21
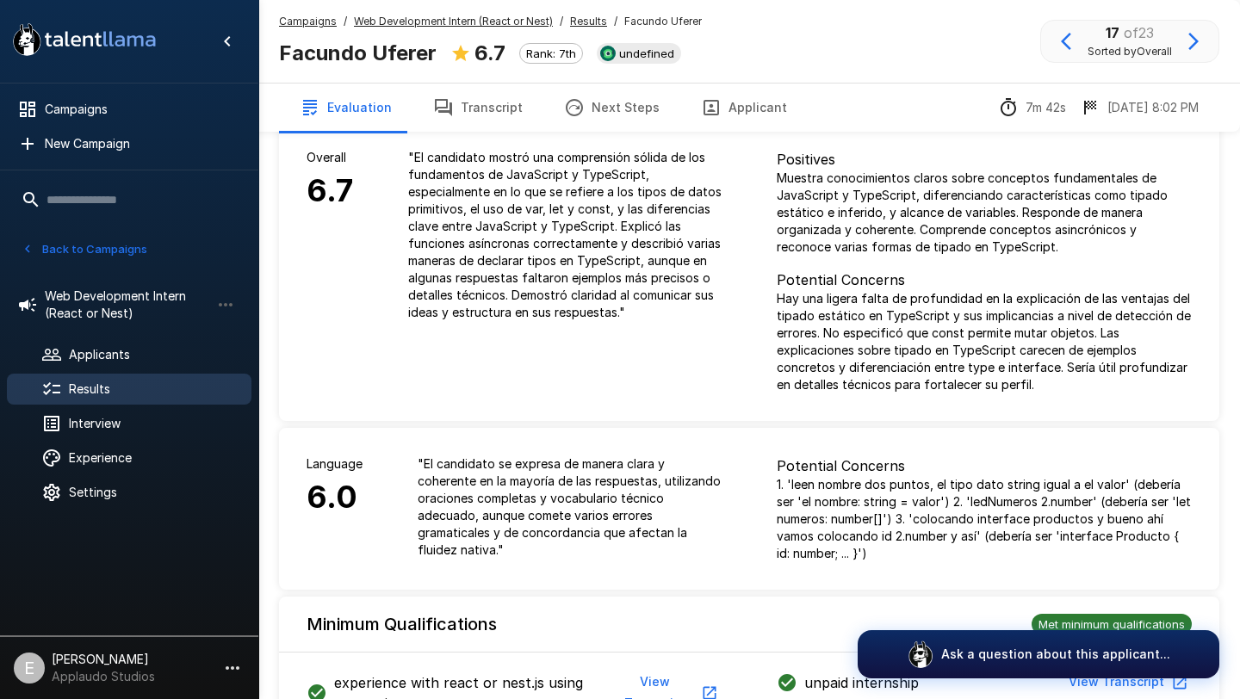
click at [1196, 47] on icon "button" at bounding box center [1193, 41] width 21 height 21
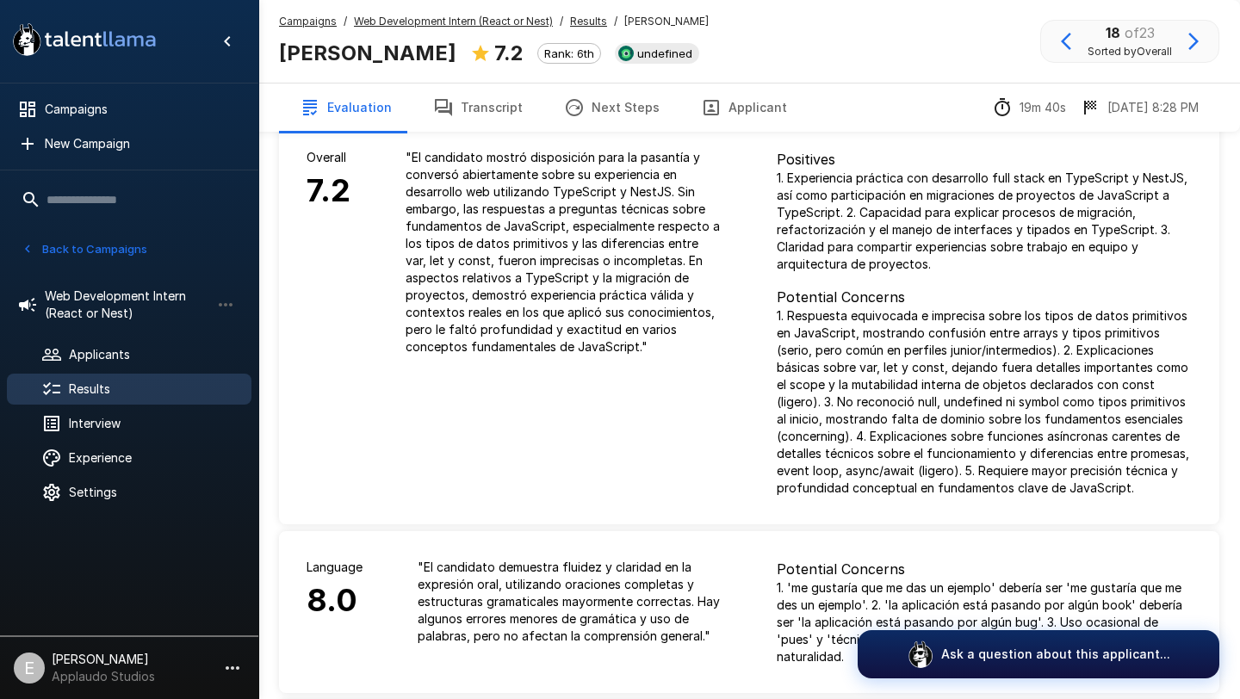
click at [139, 381] on span "Results" at bounding box center [153, 389] width 169 height 17
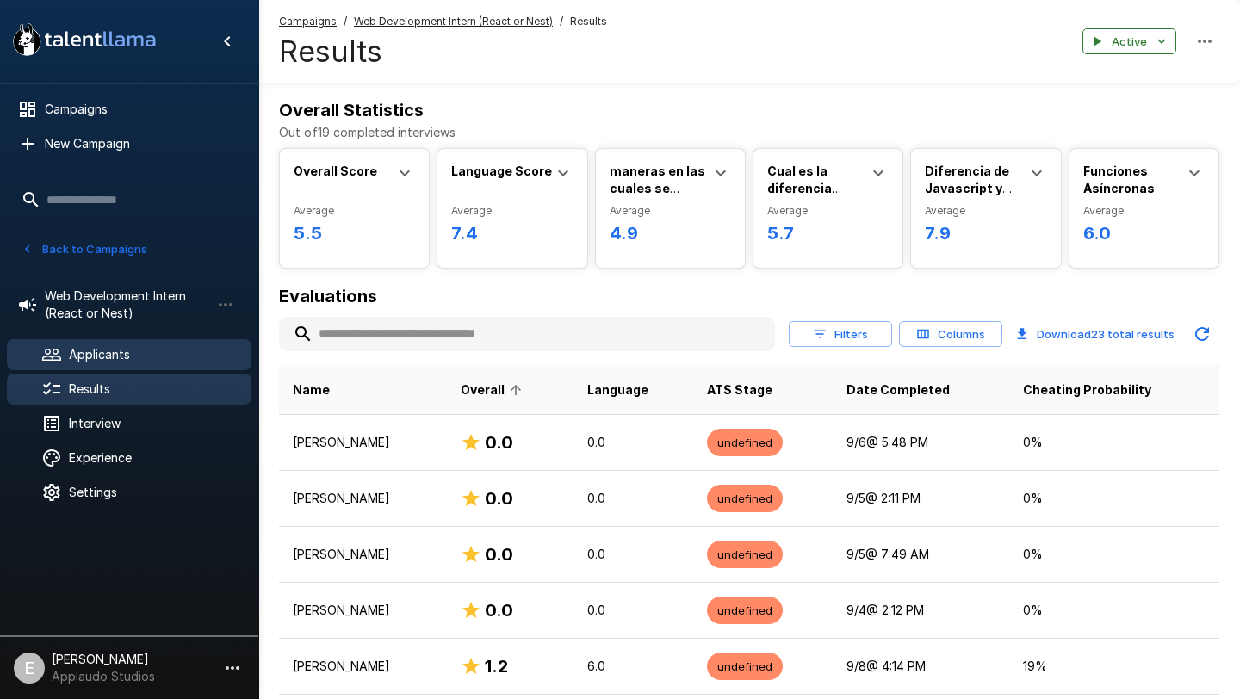
click at [137, 358] on span "Applicants" at bounding box center [153, 354] width 169 height 17
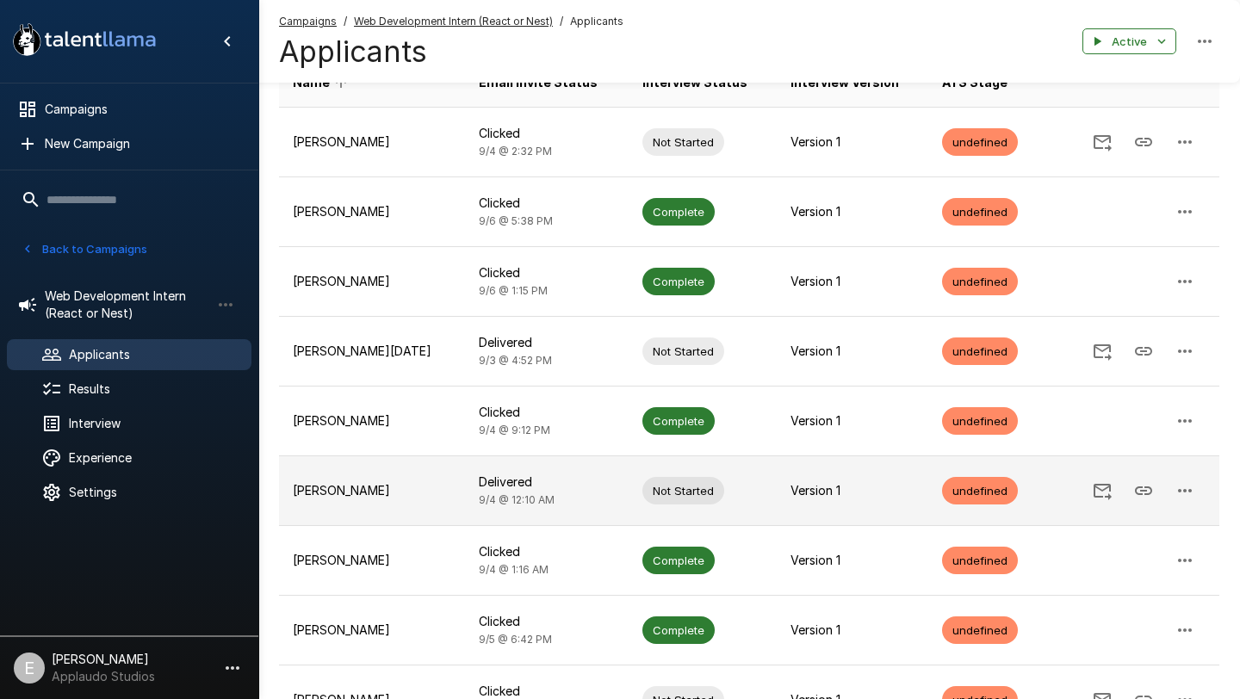
scroll to position [395, 0]
